Goal: Transaction & Acquisition: Download file/media

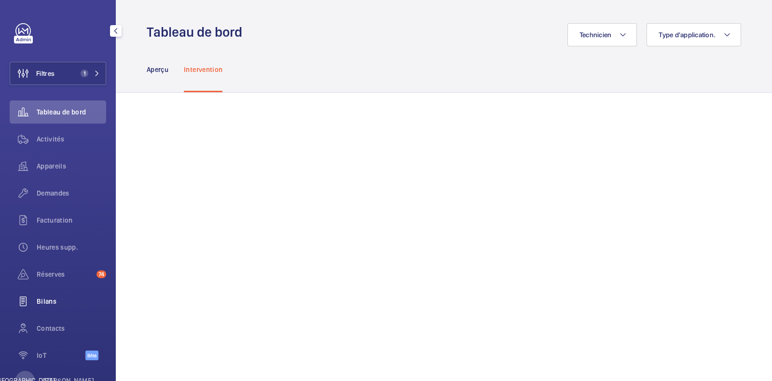
click at [56, 303] on span "Bilans" at bounding box center [71, 301] width 69 height 10
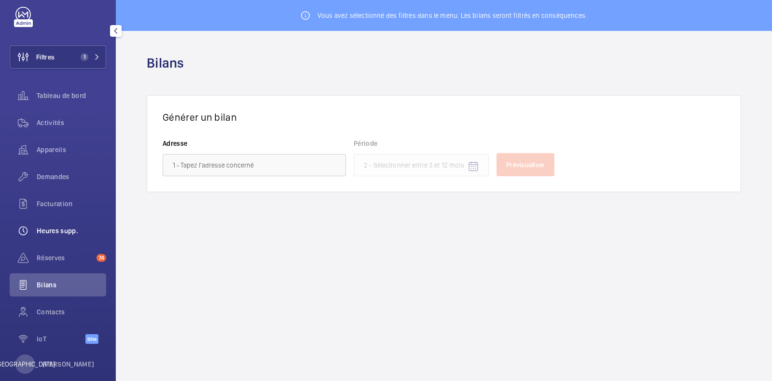
scroll to position [32, 0]
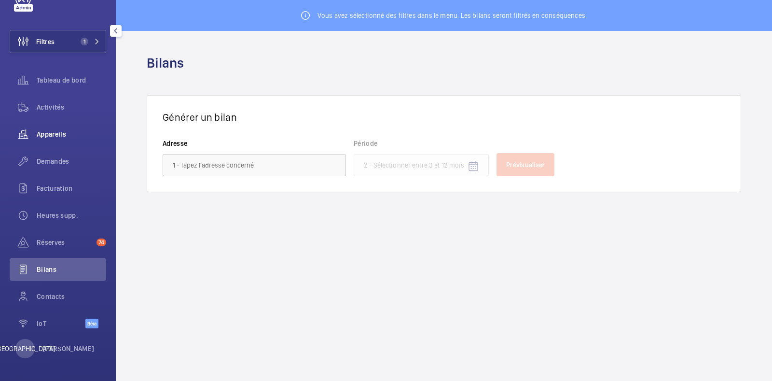
click at [56, 131] on font "Appareils" at bounding box center [51, 134] width 29 height 8
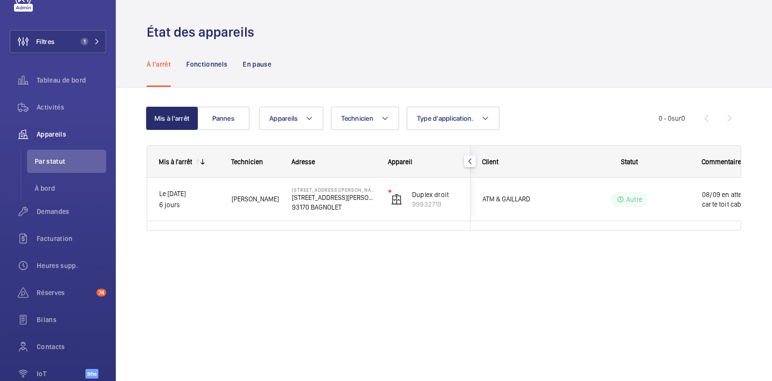
click at [472, 157] on mat-icon "button" at bounding box center [470, 161] width 12 height 8
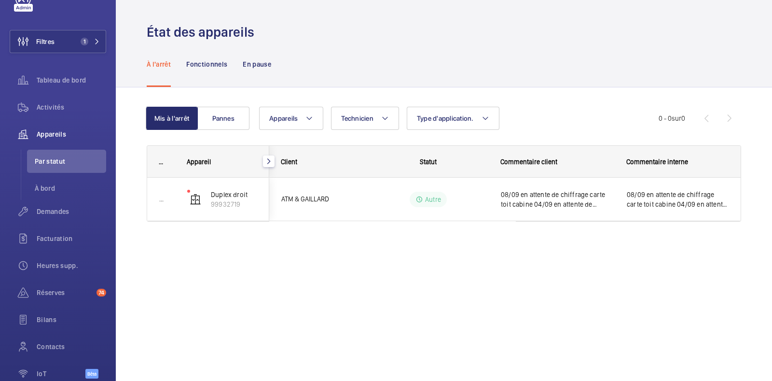
click at [270, 160] on mat-icon "button" at bounding box center [269, 161] width 12 height 8
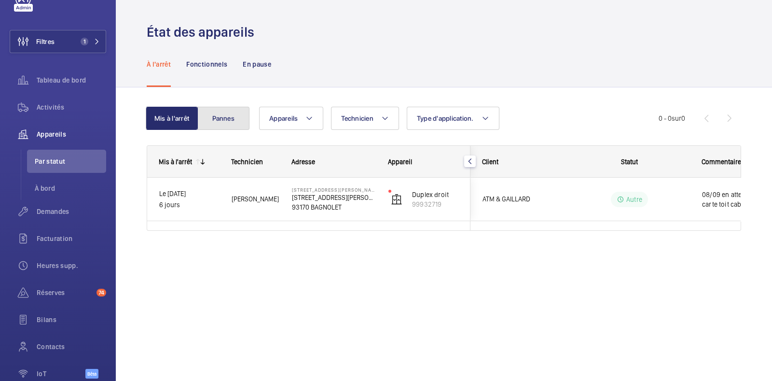
click at [232, 126] on button "Pannes" at bounding box center [223, 118] width 52 height 23
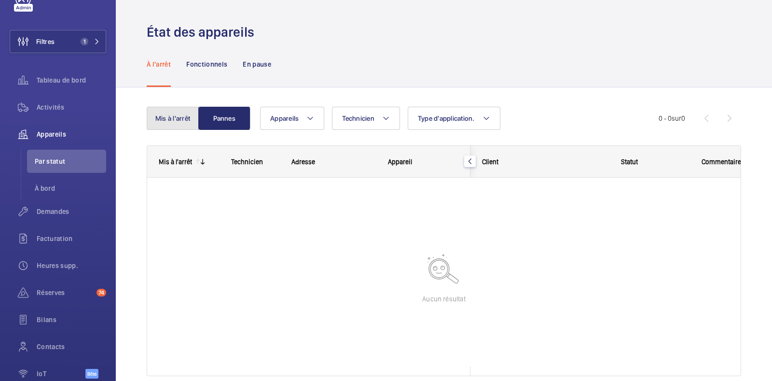
click at [182, 117] on font "Mis à l'arrêt" at bounding box center [172, 118] width 35 height 8
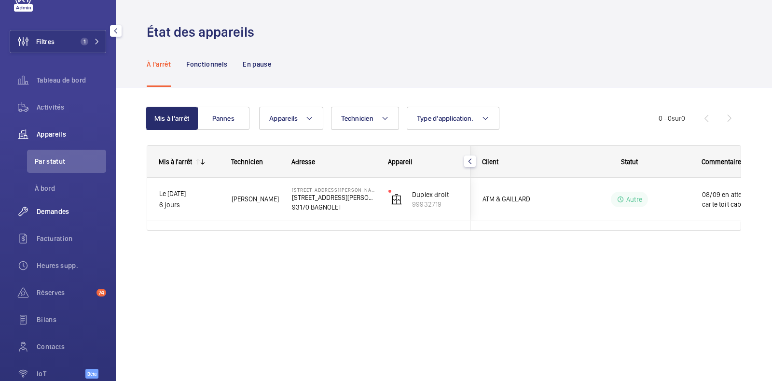
click at [52, 208] on font "Demandes" at bounding box center [53, 211] width 33 height 8
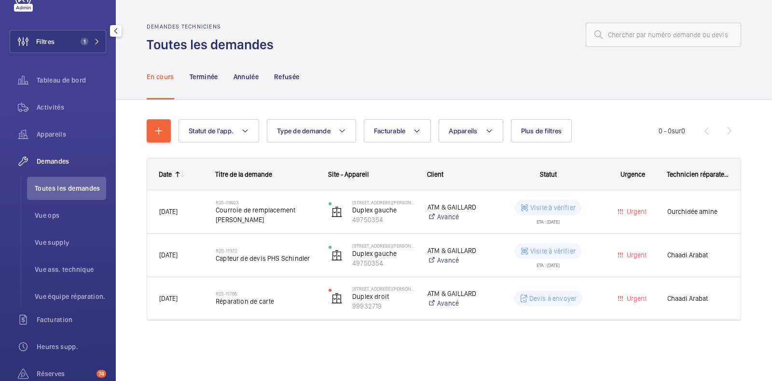
click at [75, 161] on span "Demandes" at bounding box center [71, 161] width 69 height 10
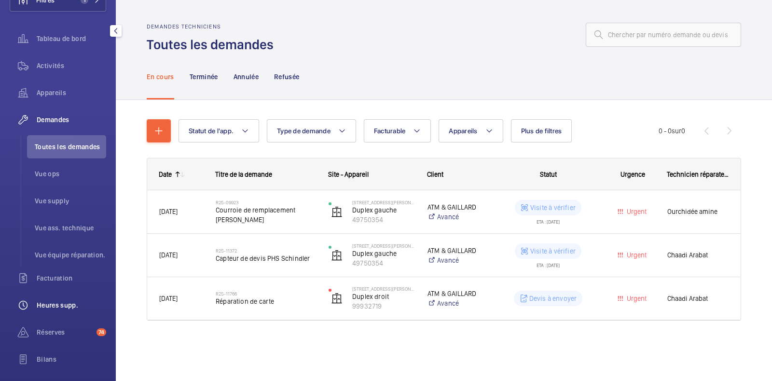
scroll to position [92, 0]
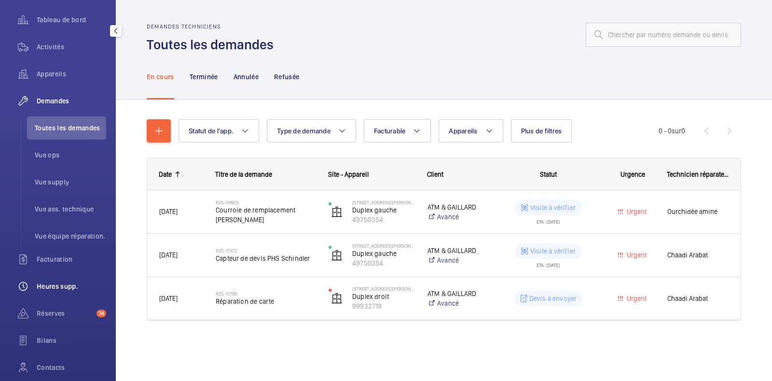
click at [60, 290] on div "Heures supp." at bounding box center [58, 285] width 96 height 23
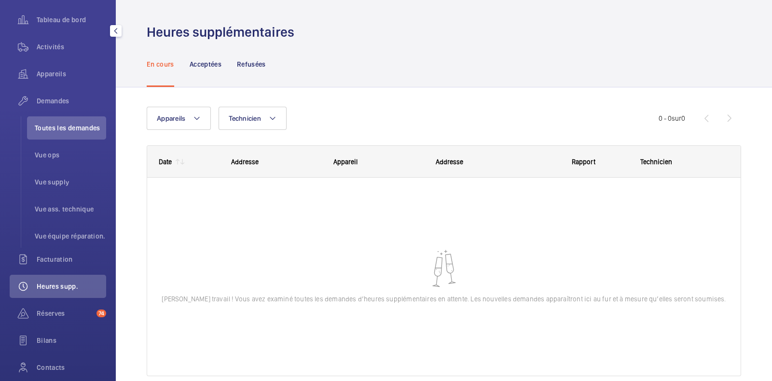
scroll to position [32, 0]
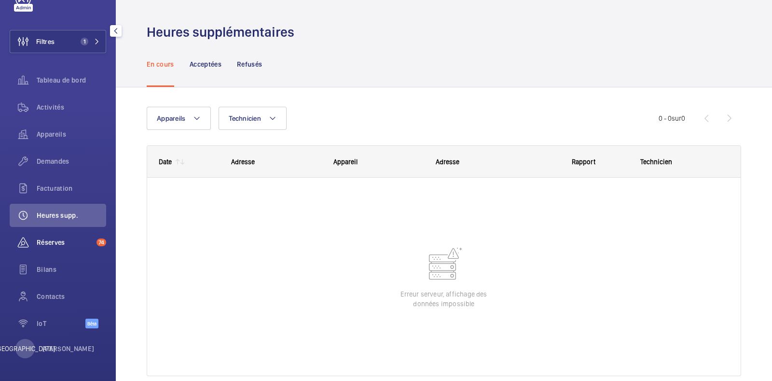
click at [62, 239] on font "Réserves" at bounding box center [51, 242] width 28 height 8
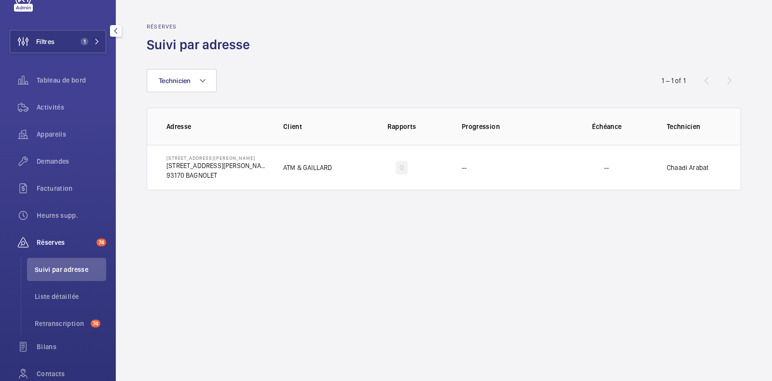
scroll to position [92, 0]
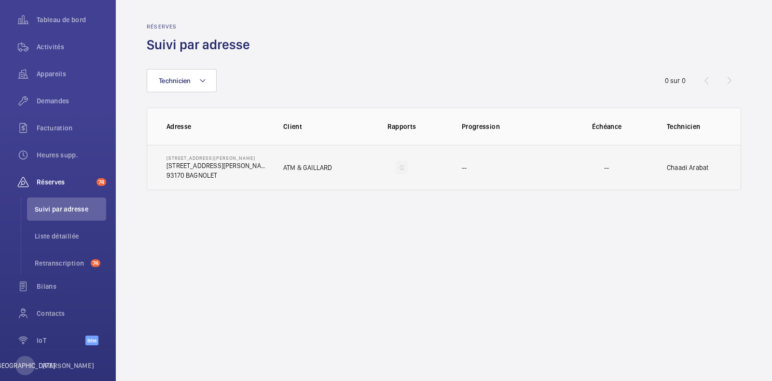
click at [292, 171] on font "ATM & GAILLARD" at bounding box center [307, 167] width 49 height 8
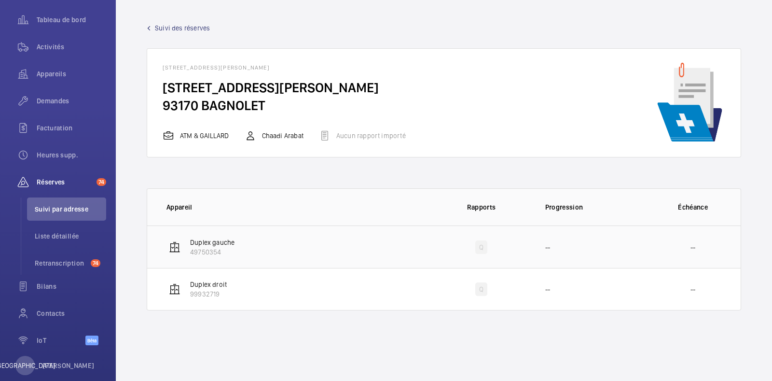
click at [310, 238] on td "Duplex gauche 49750354" at bounding box center [290, 246] width 286 height 42
click at [52, 292] on div "Bilans" at bounding box center [58, 285] width 96 height 23
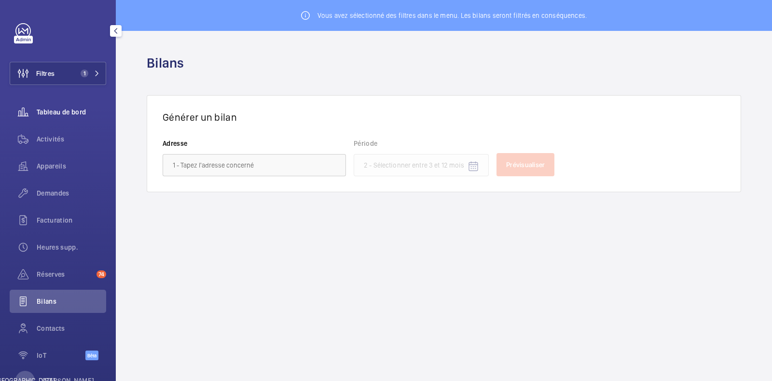
click at [55, 112] on font "Tableau de bord" at bounding box center [61, 112] width 49 height 8
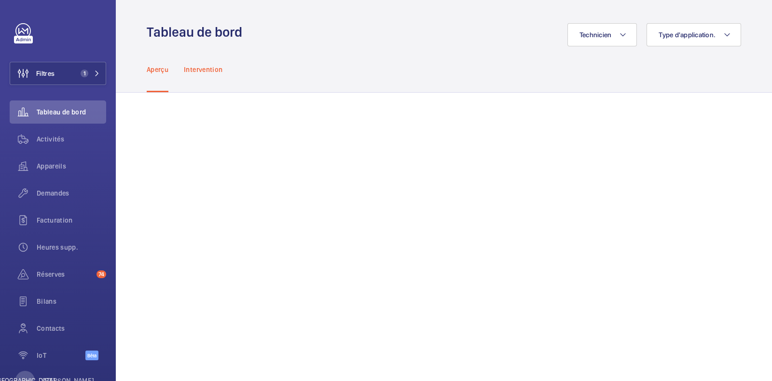
click at [205, 67] on font "Intervention" at bounding box center [203, 70] width 39 height 8
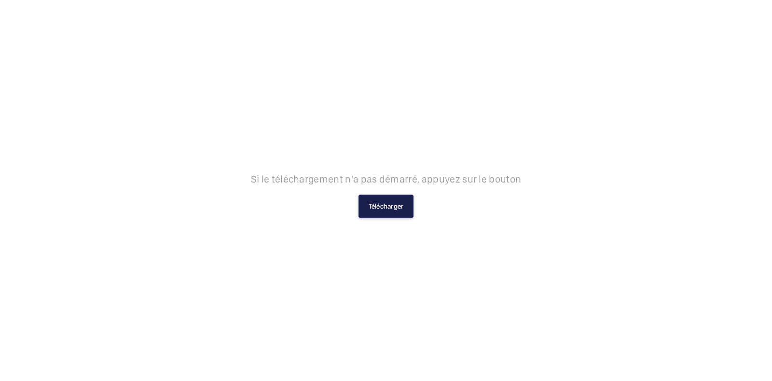
click at [394, 205] on font "Télécharger" at bounding box center [385, 206] width 35 height 8
click at [393, 207] on font "Télécharger" at bounding box center [385, 206] width 35 height 8
